Goal: Information Seeking & Learning: Learn about a topic

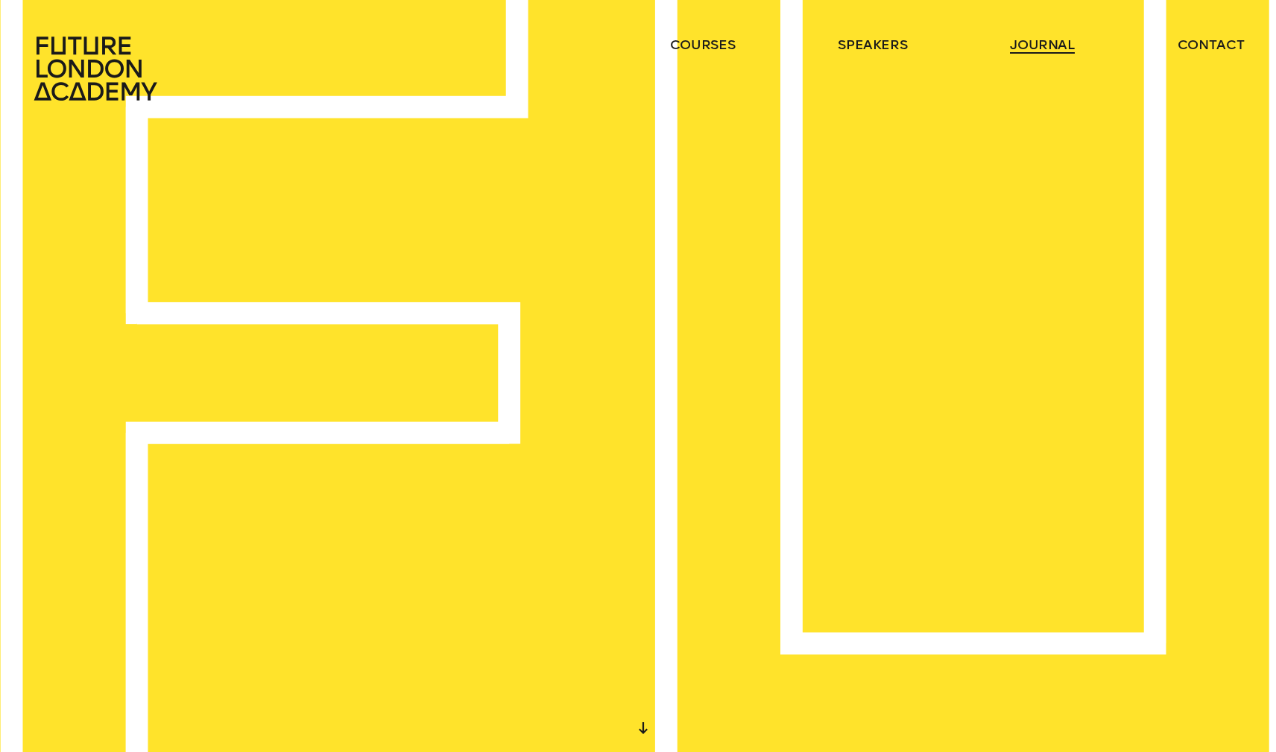
click at [1023, 47] on link "journal" at bounding box center [1042, 45] width 65 height 18
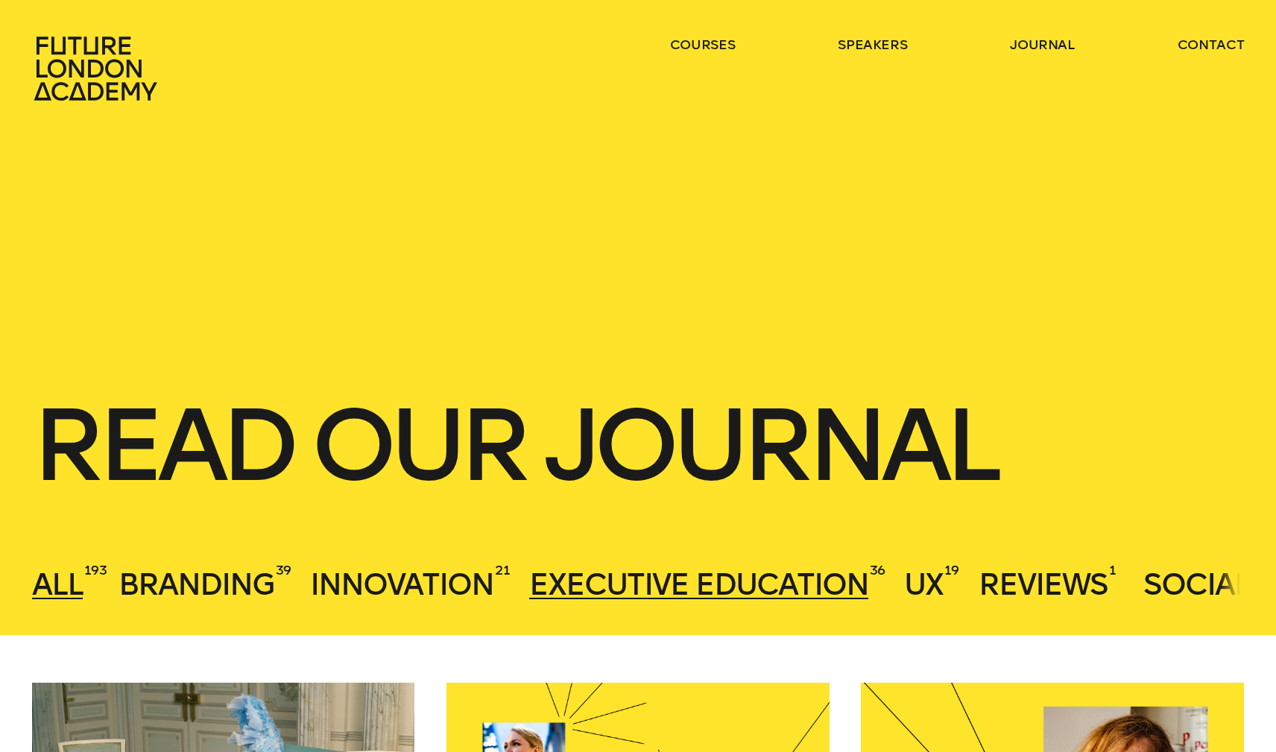
click at [711, 582] on span "Executive Education" at bounding box center [698, 584] width 339 height 36
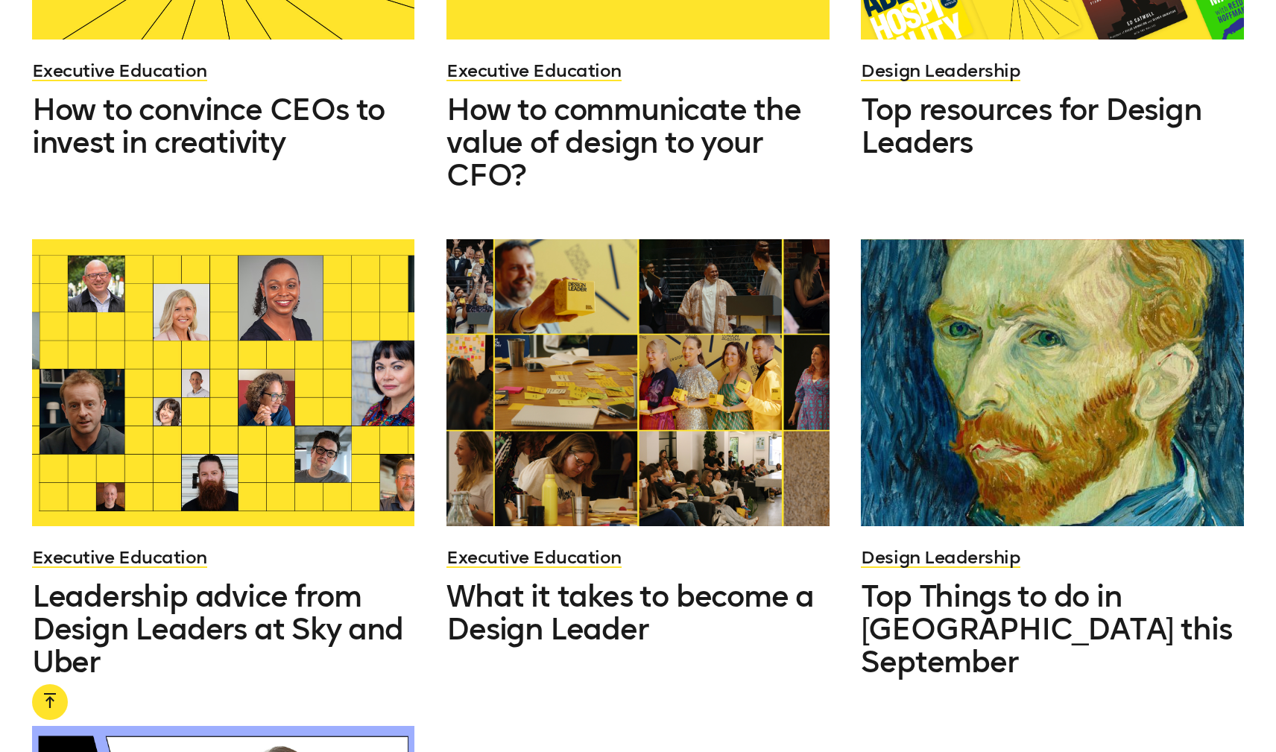
scroll to position [1446, 0]
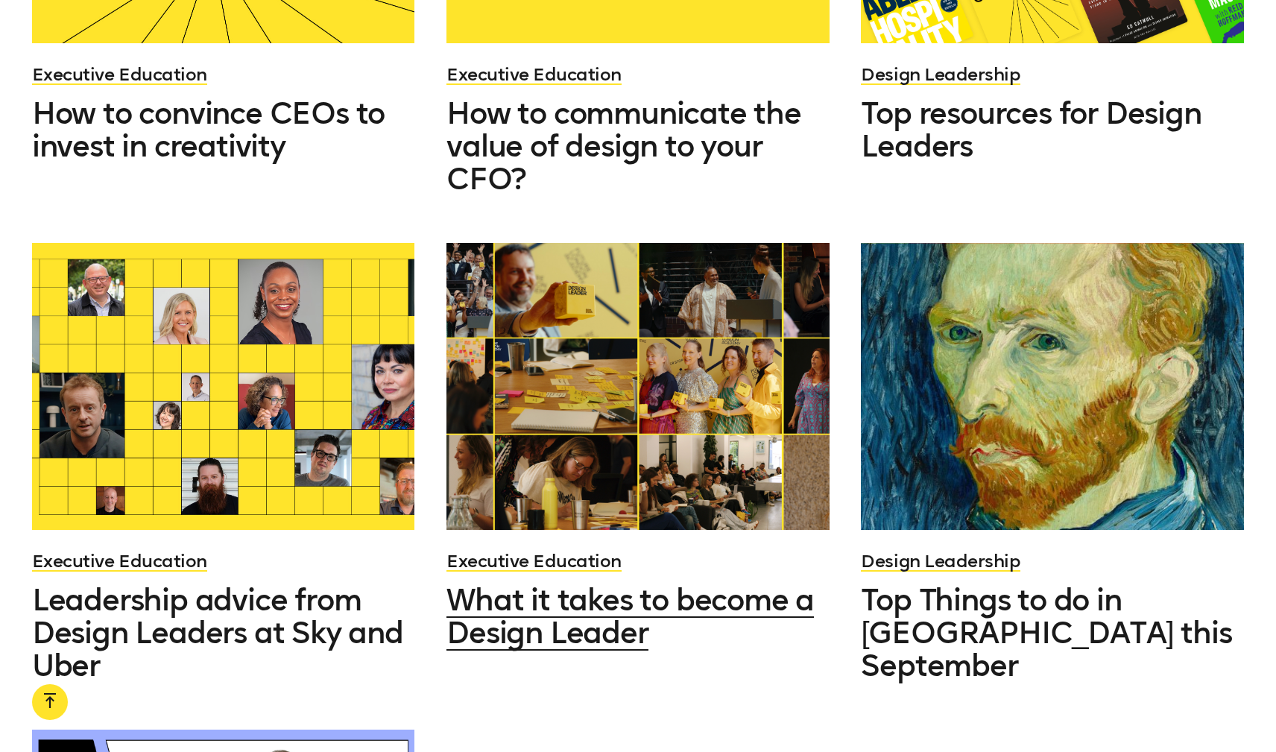
click at [676, 620] on h3 "What it takes to become a Design Leader" at bounding box center [637, 617] width 383 height 66
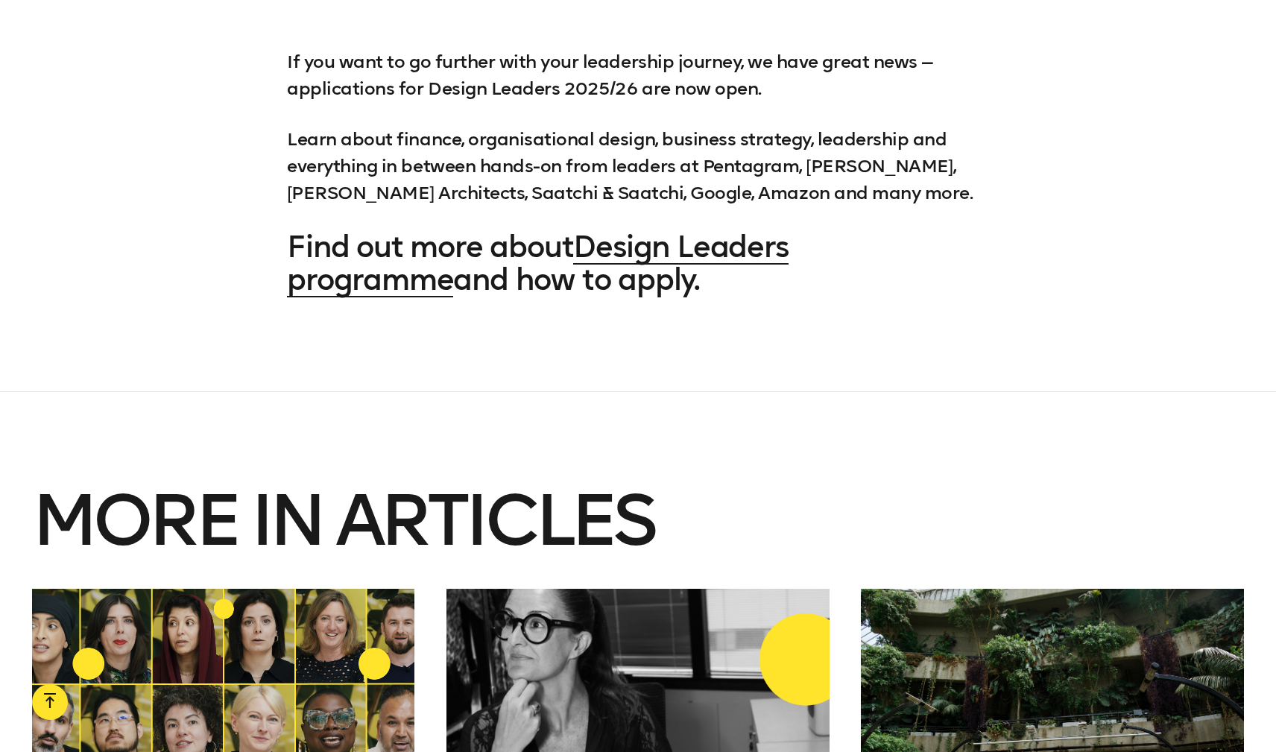
scroll to position [2330, 0]
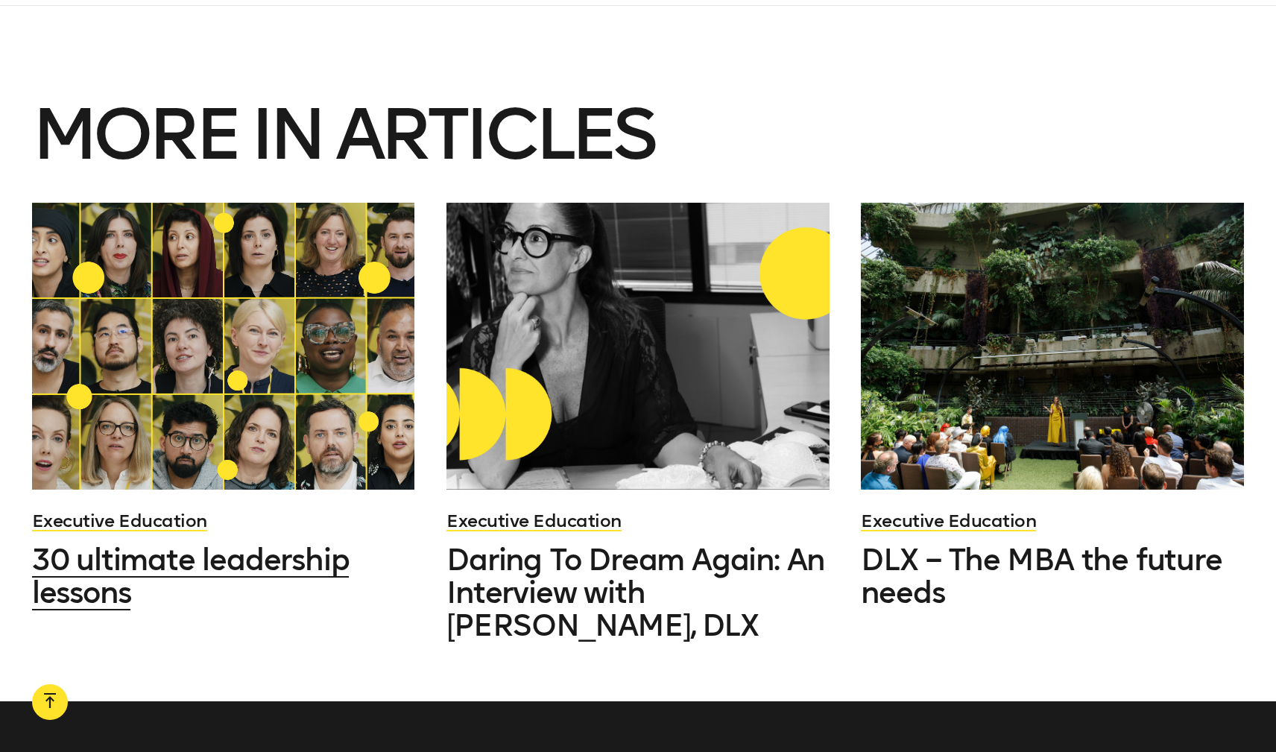
click at [314, 243] on div at bounding box center [223, 346] width 383 height 287
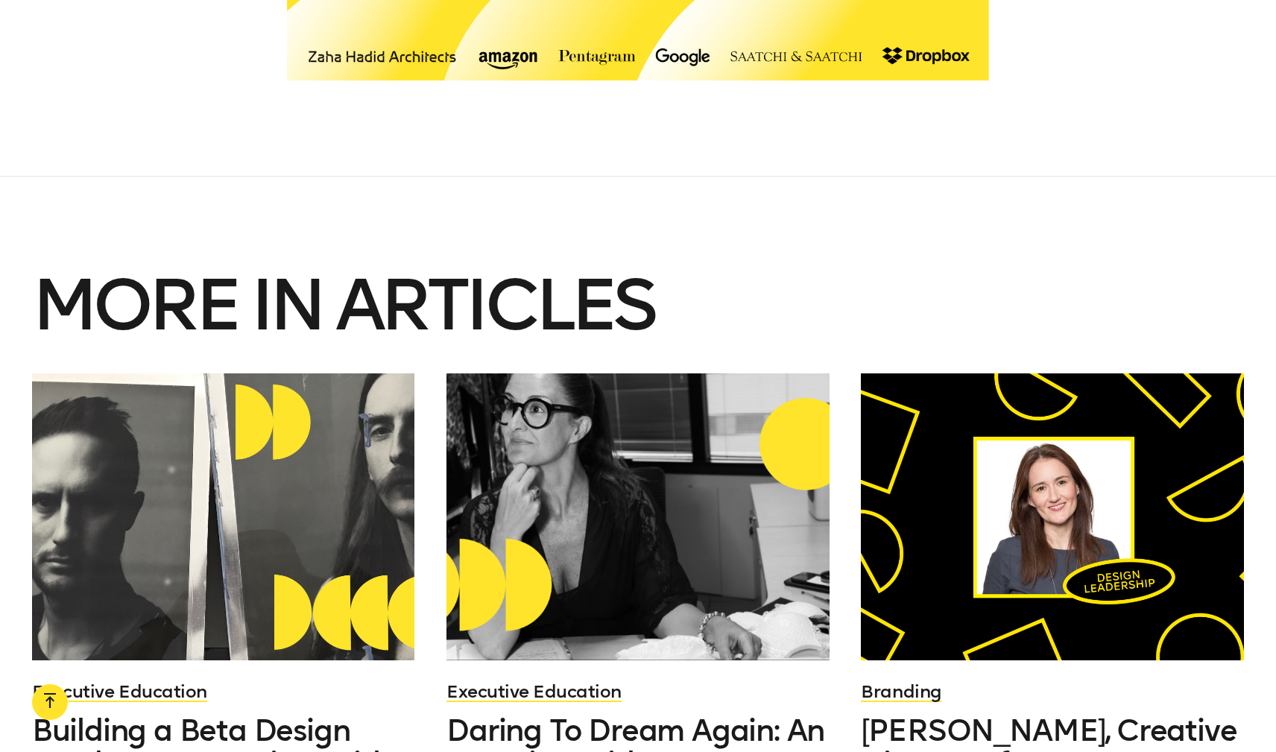
scroll to position [2766, 0]
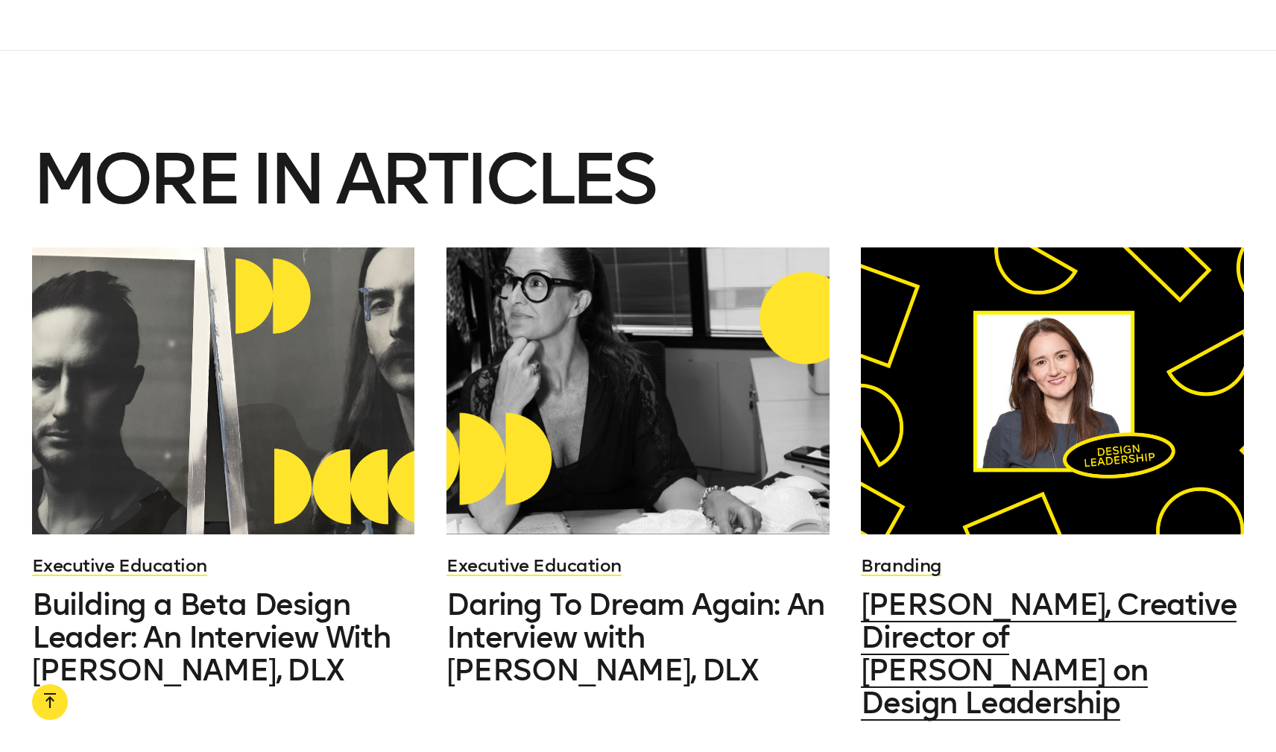
click at [1095, 443] on div at bounding box center [1052, 390] width 383 height 287
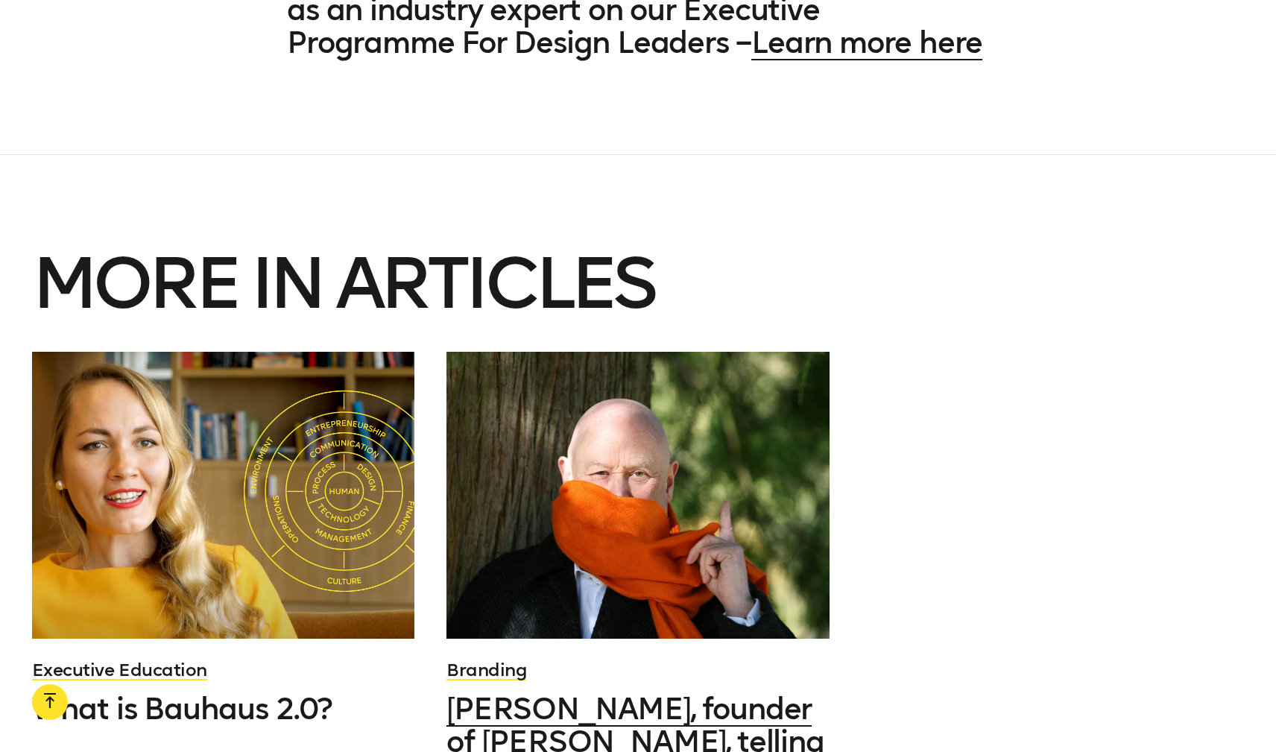
scroll to position [3586, 0]
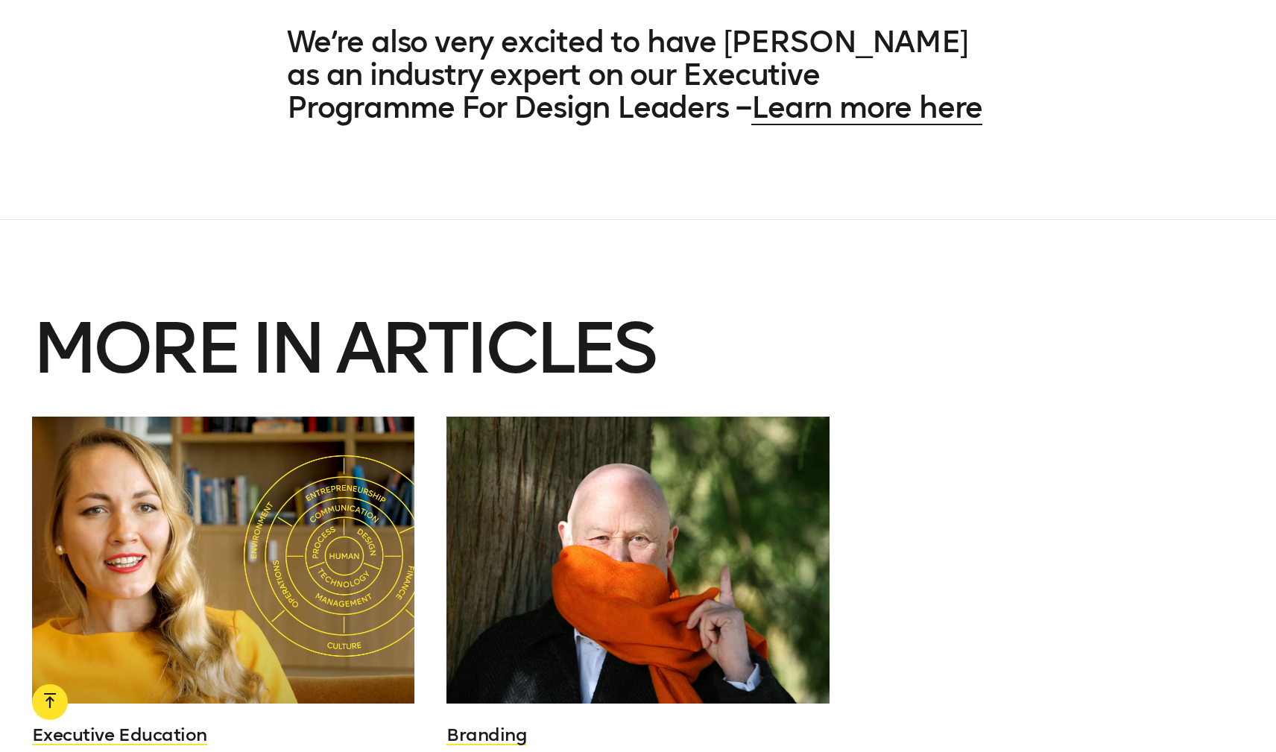
click at [311, 605] on div at bounding box center [223, 560] width 383 height 287
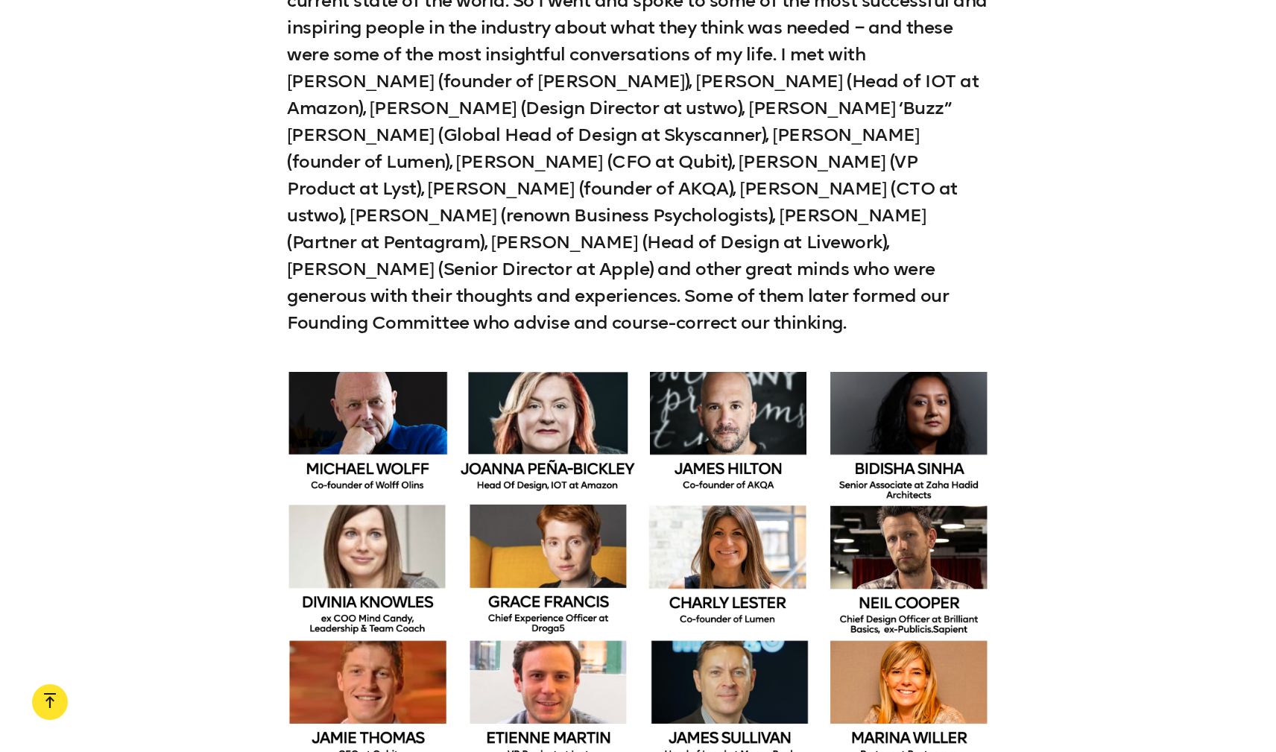
scroll to position [2509, 0]
